Goal: Task Accomplishment & Management: Use online tool/utility

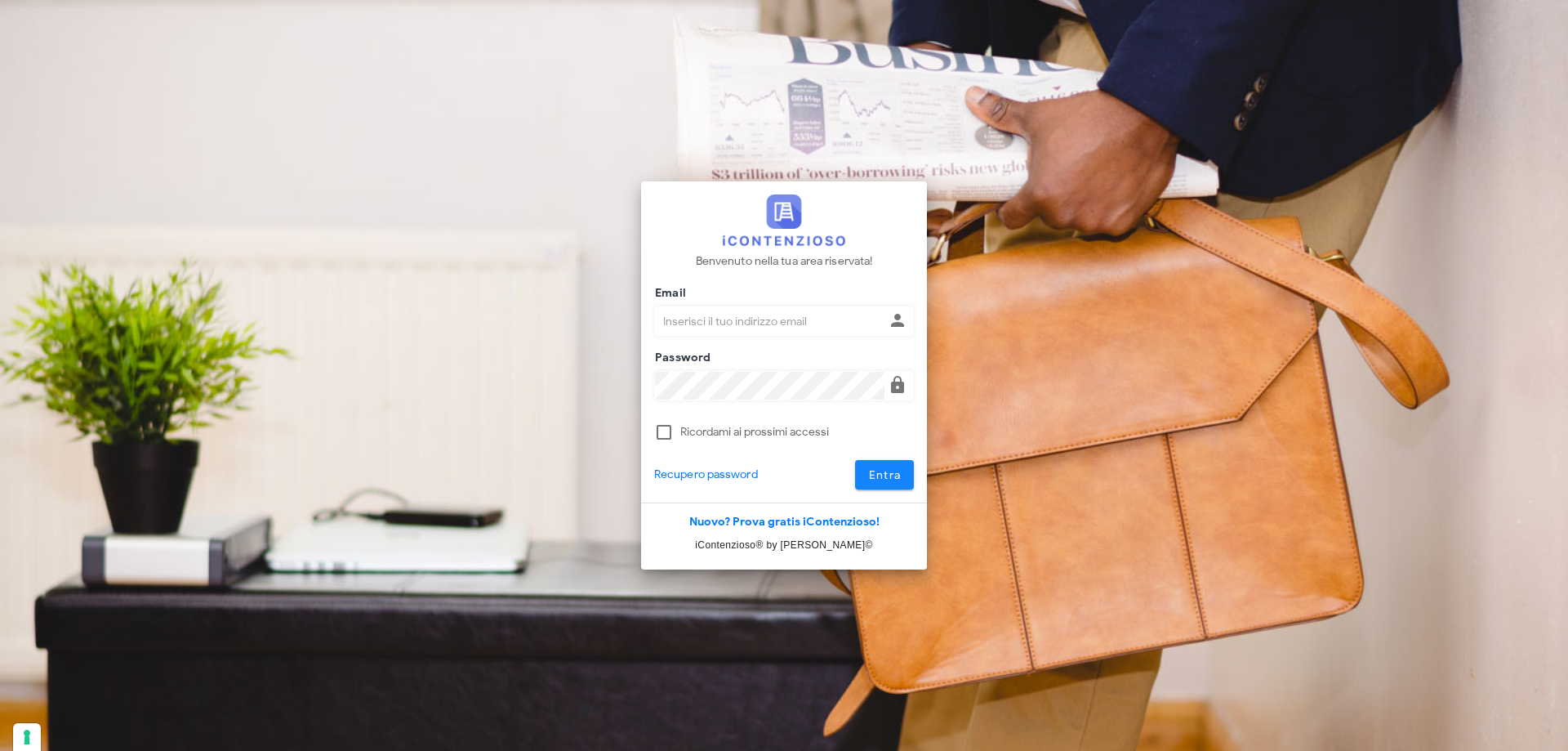
type input "dottbaronegiuseppe@gmail.com"
click at [874, 487] on button "Entra" at bounding box center [885, 474] width 60 height 29
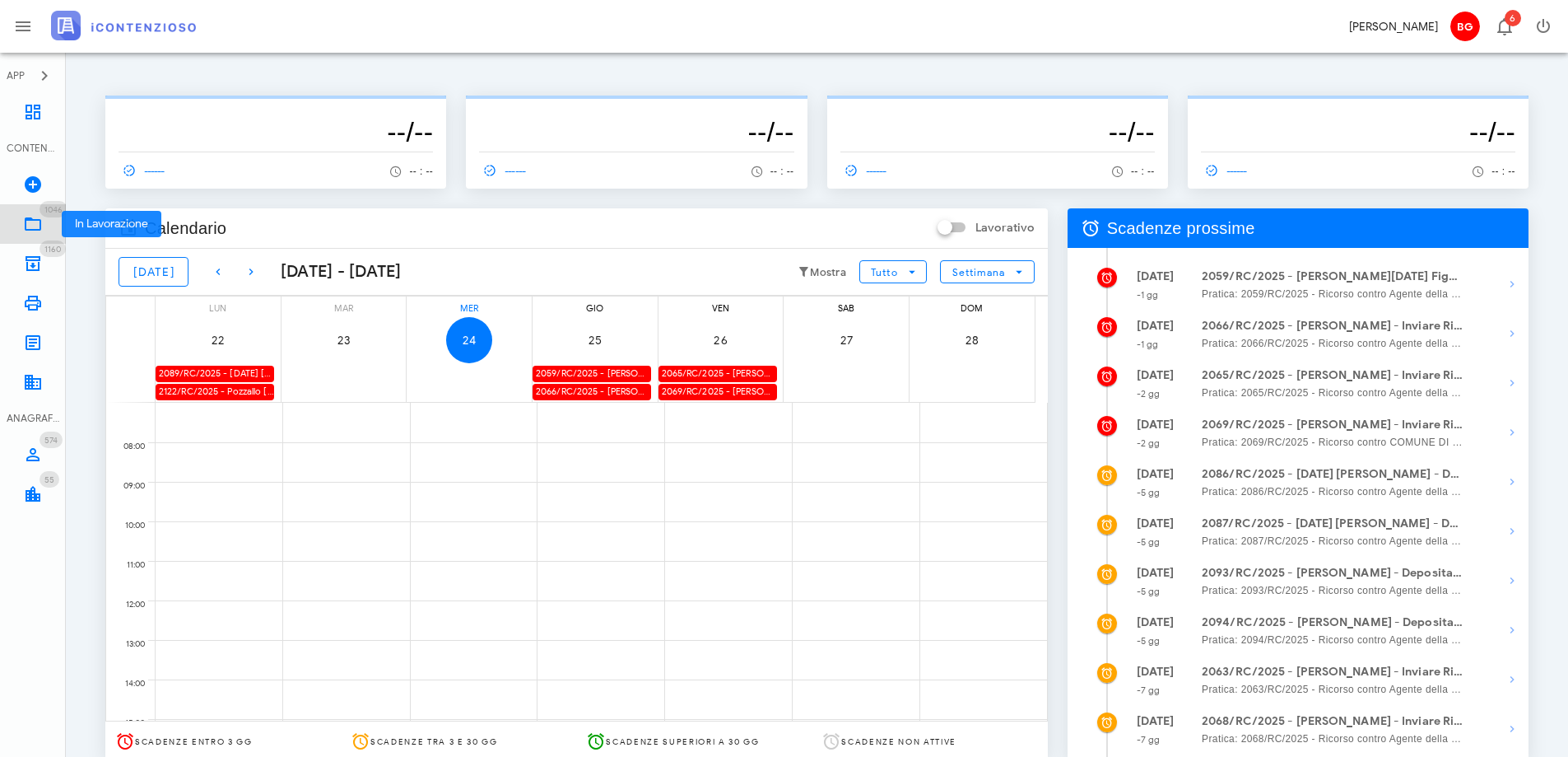
click at [36, 231] on icon at bounding box center [33, 224] width 19 height 19
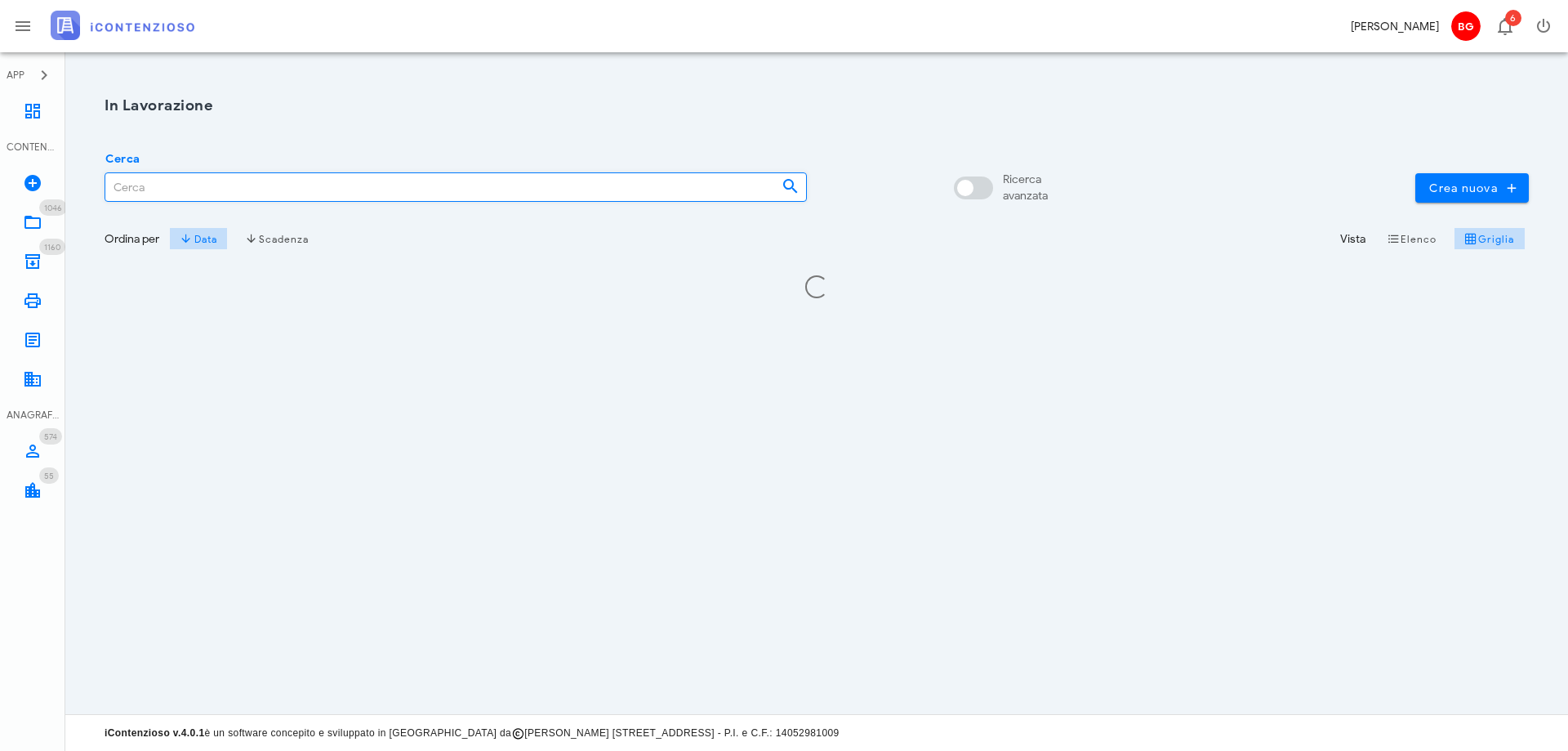
click at [508, 184] on input "Cerca" at bounding box center [436, 187] width 663 height 28
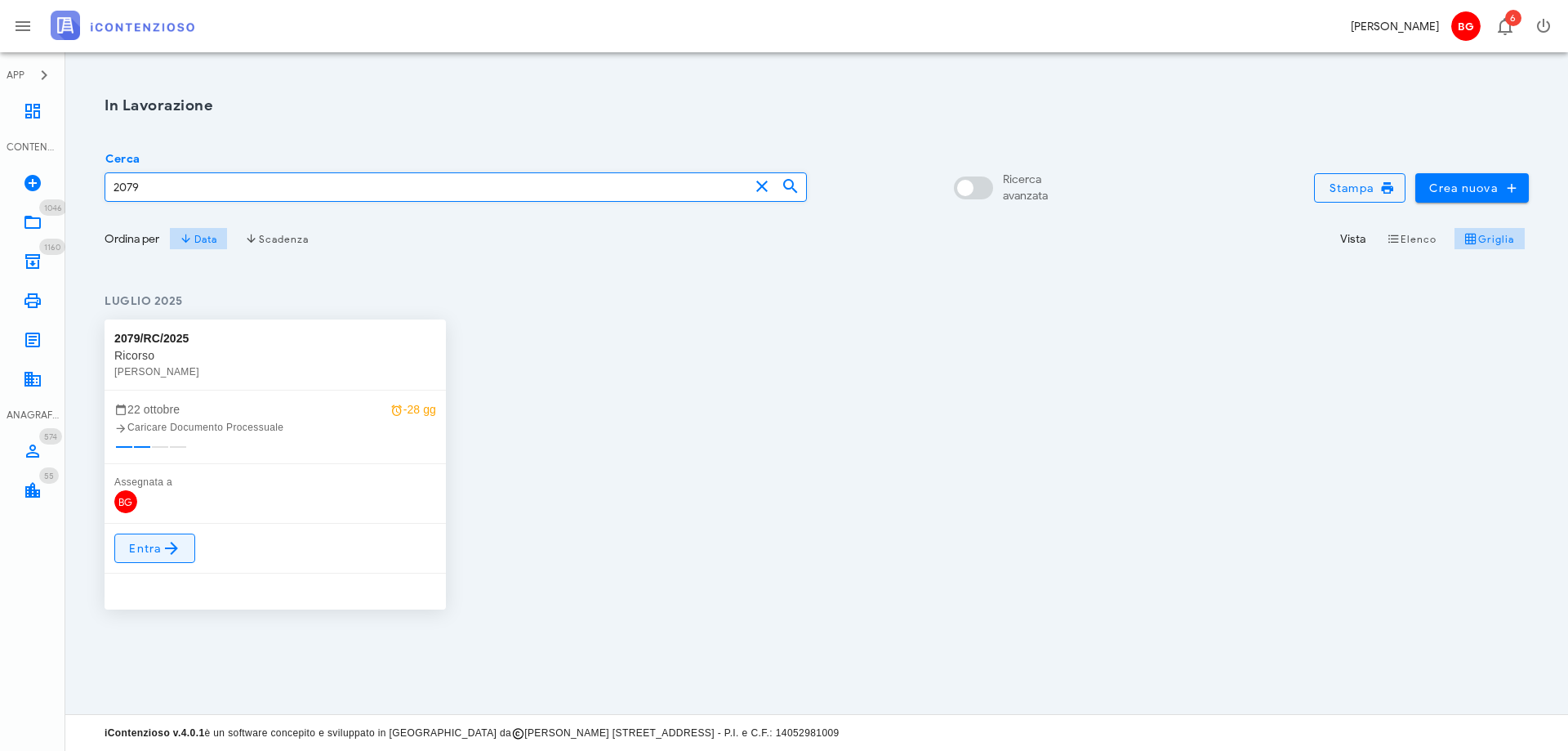
type input "2079"
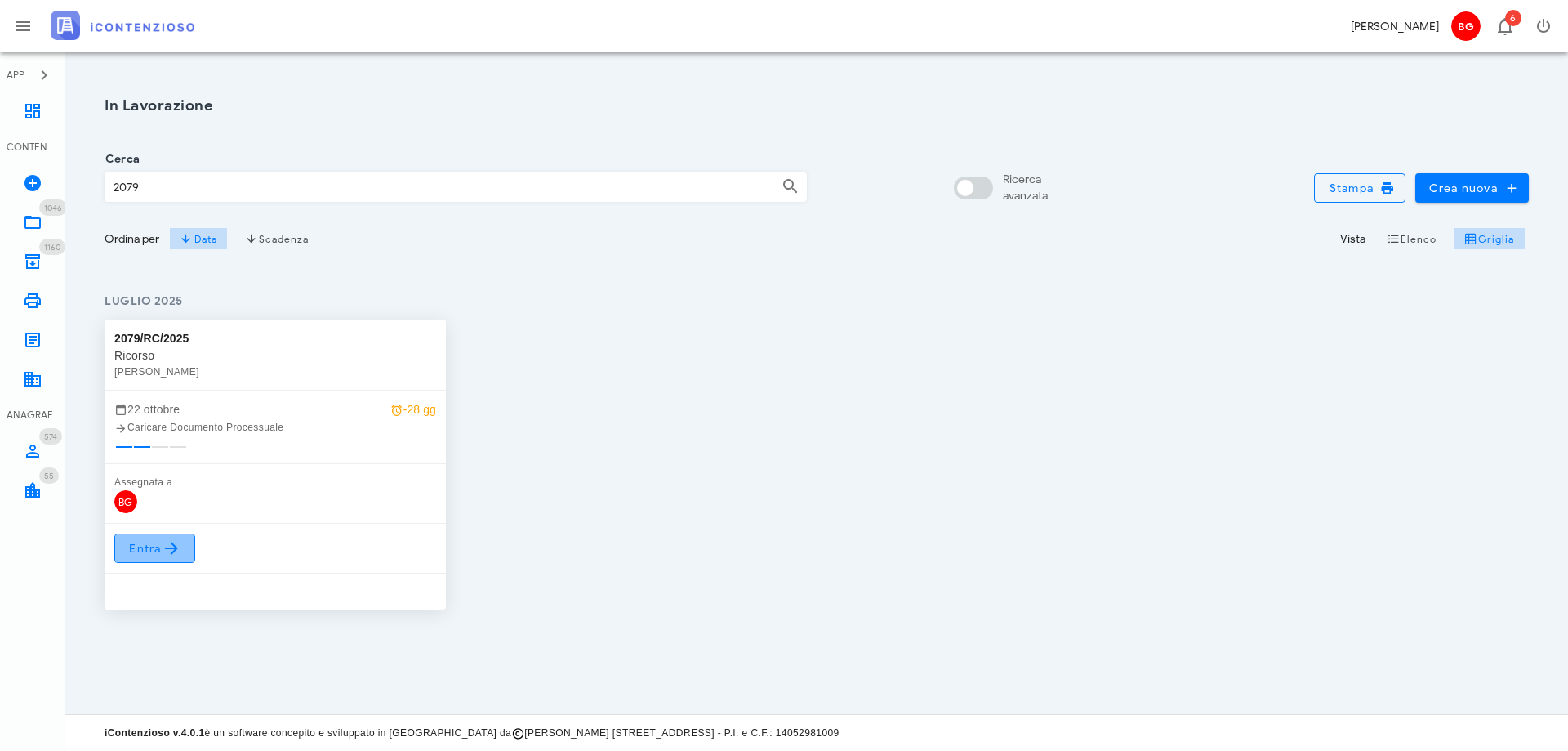
click at [172, 546] on icon at bounding box center [171, 548] width 19 height 19
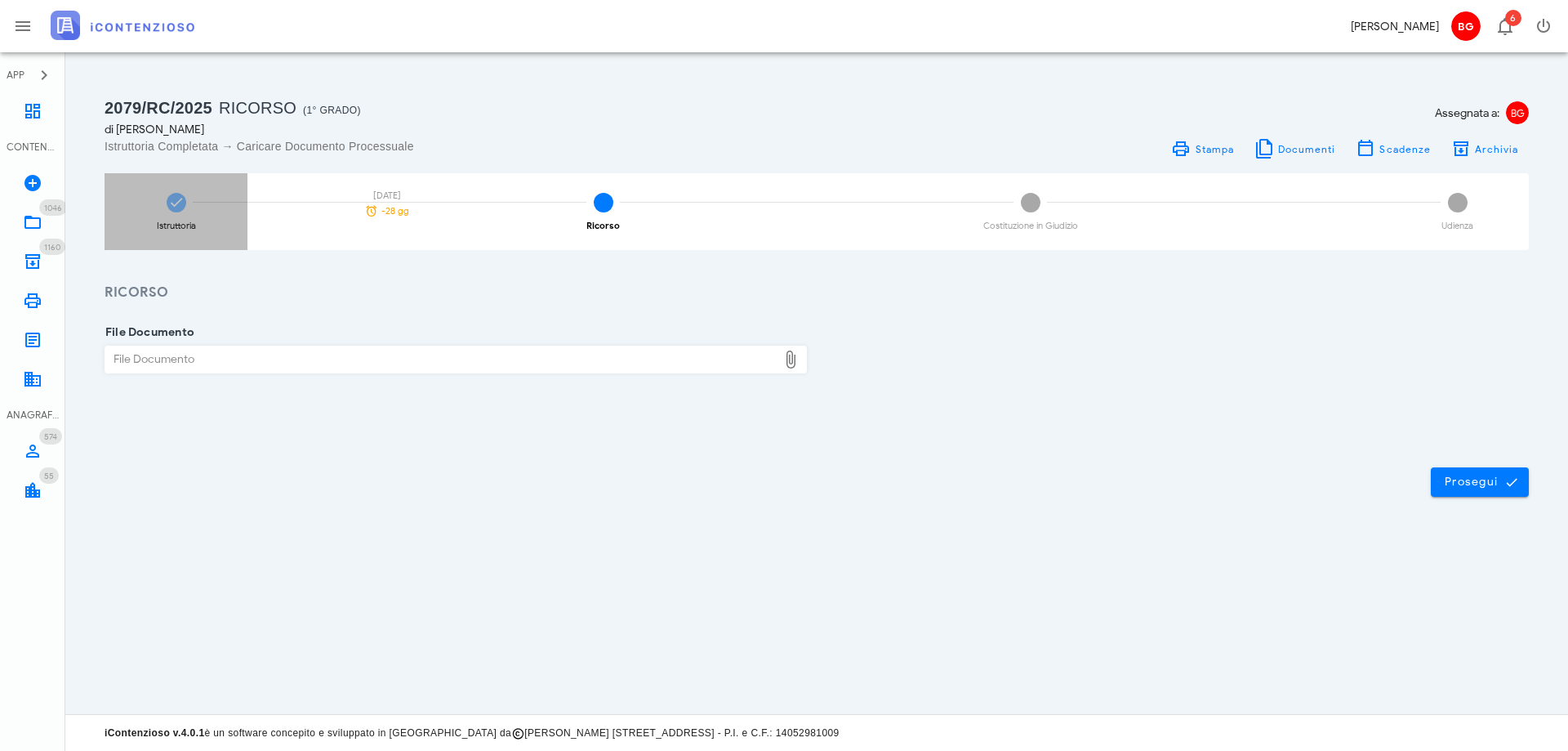
click at [182, 194] on icon at bounding box center [176, 202] width 17 height 17
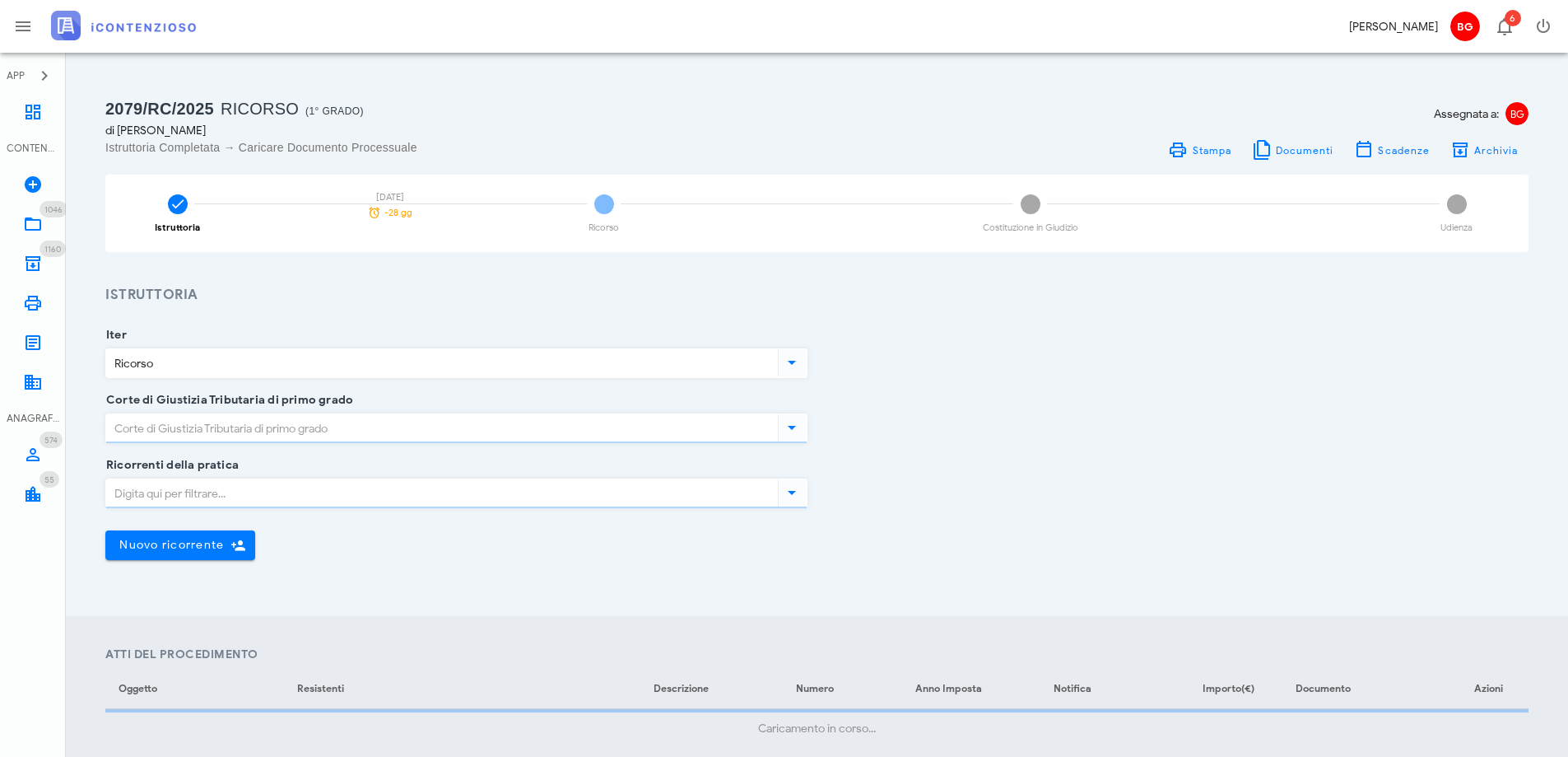
type input "Ragusa"
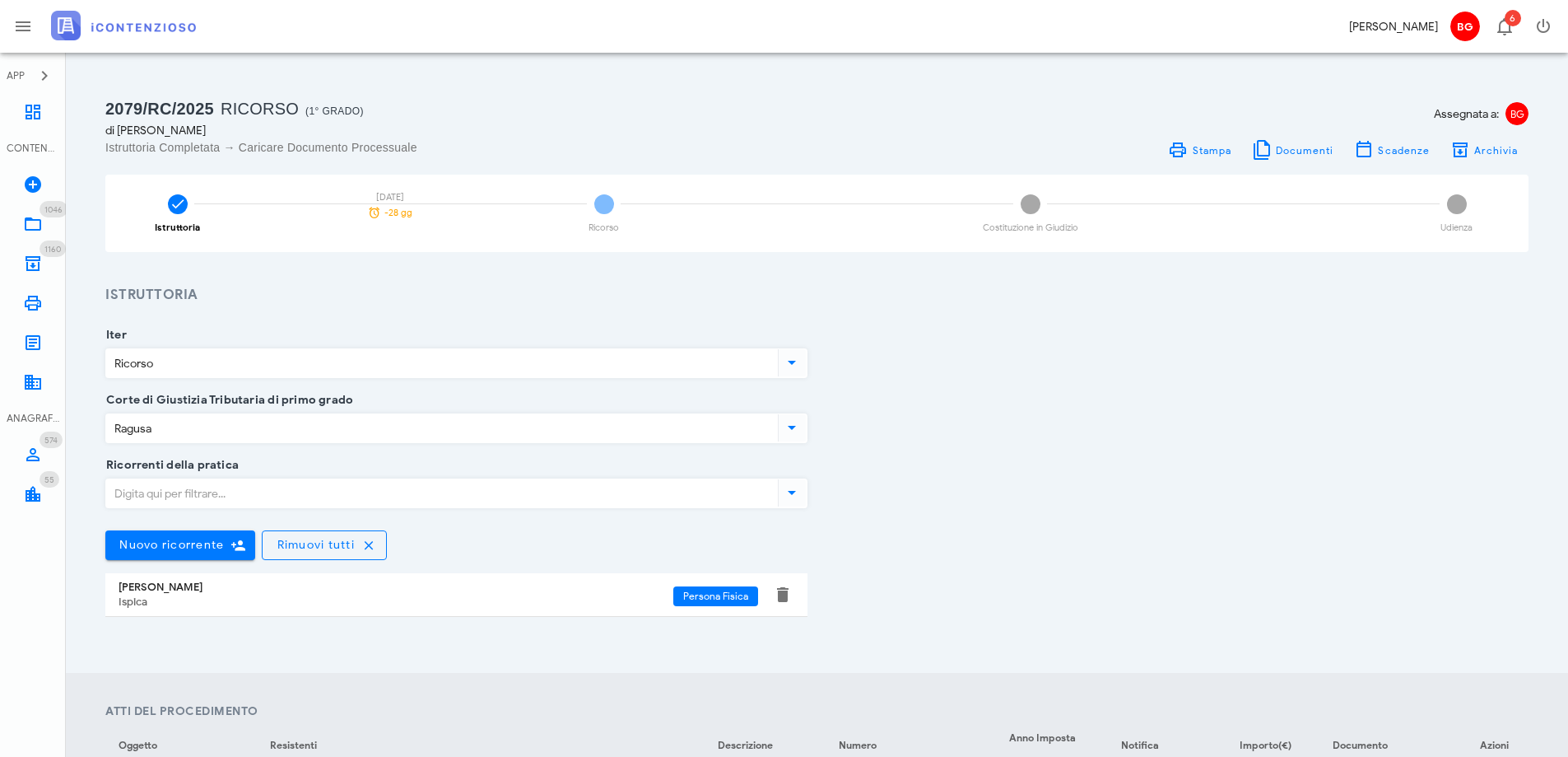
scroll to position [247, 0]
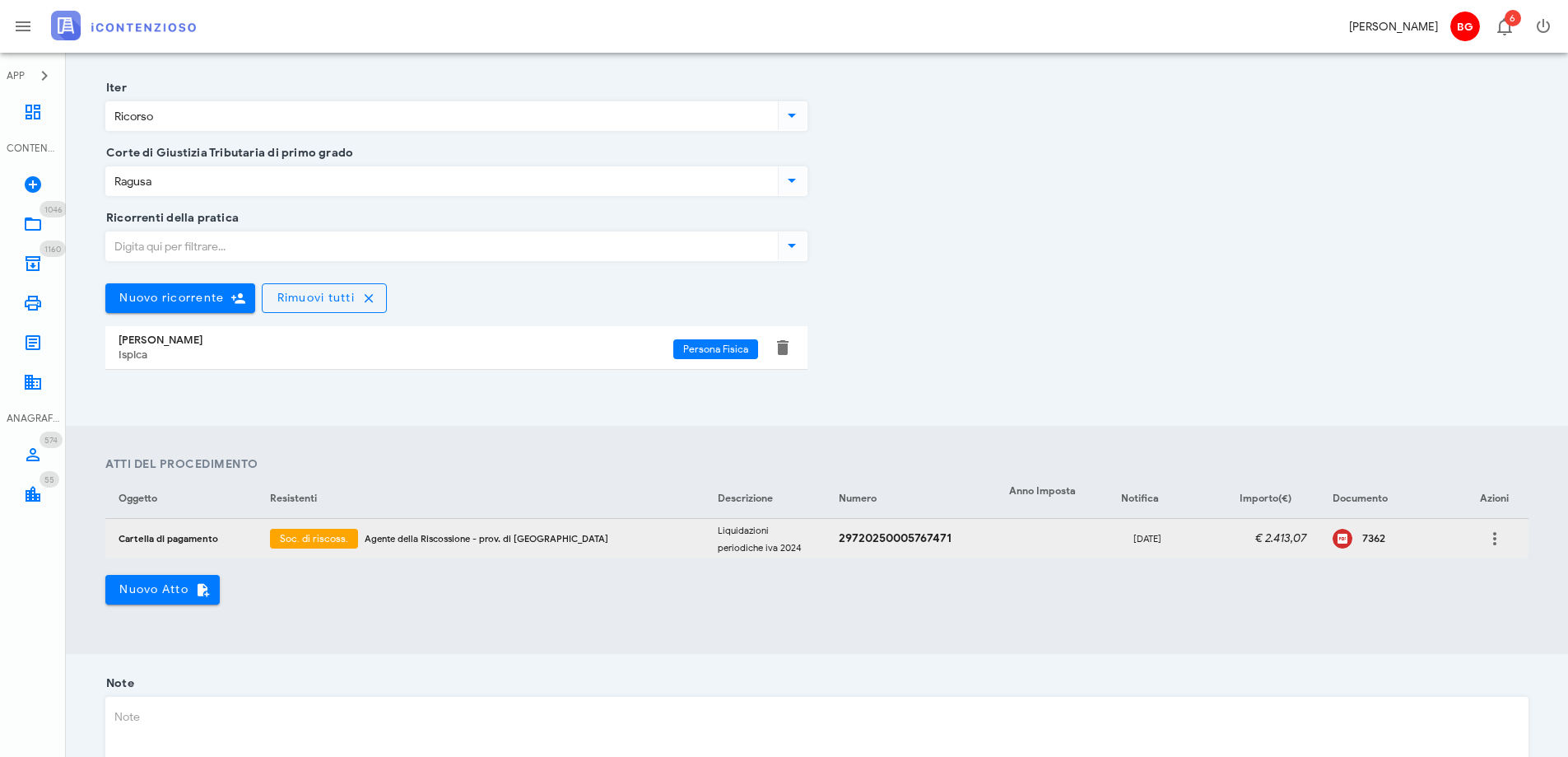
click at [1336, 549] on div "7362" at bounding box center [1390, 539] width 115 height 25
